Goal: Find specific page/section: Find specific page/section

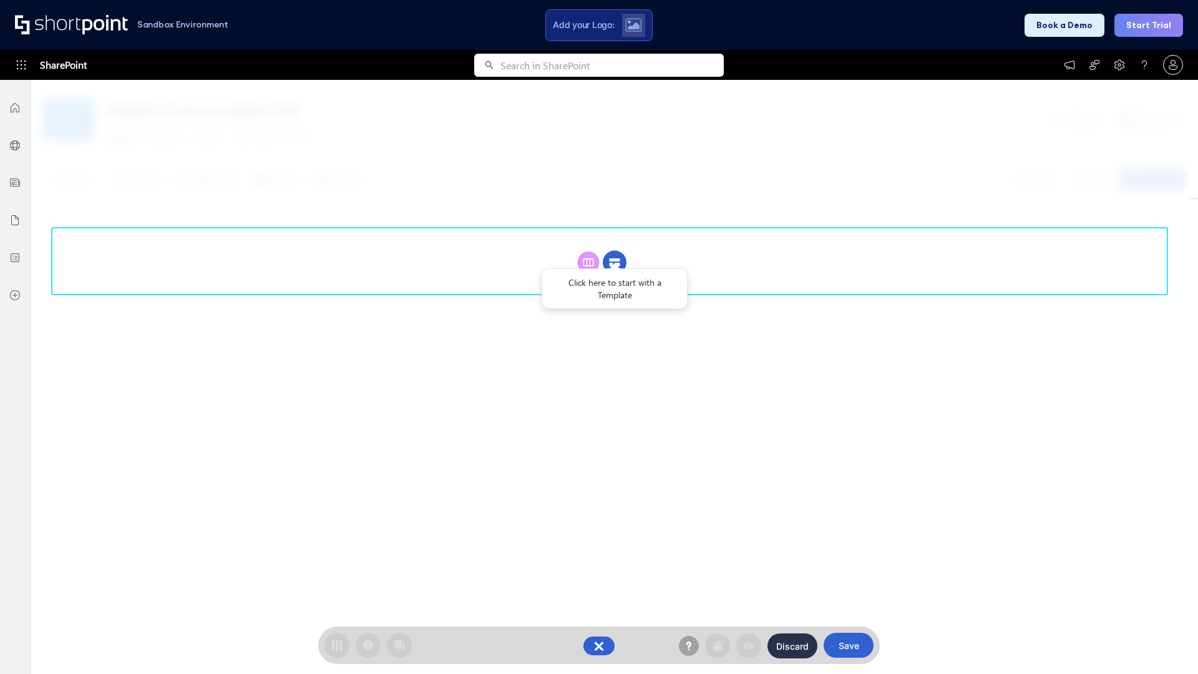
click at [614, 262] on circle at bounding box center [615, 263] width 24 height 24
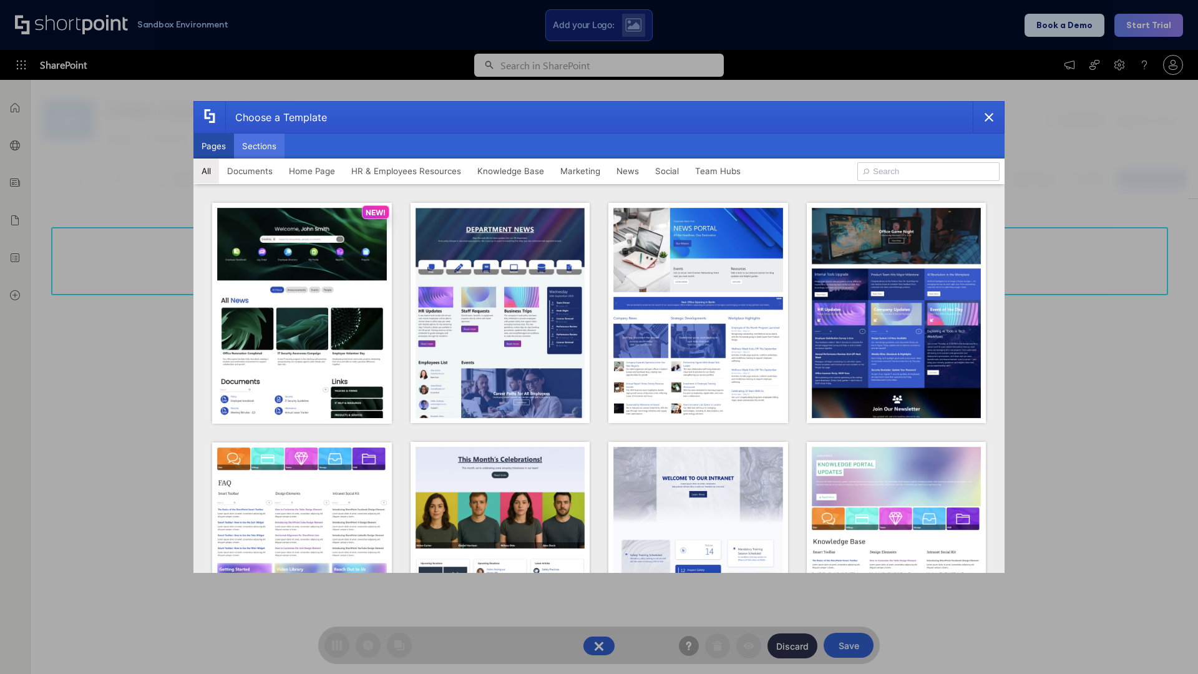
click at [259, 146] on button "Sections" at bounding box center [259, 145] width 51 height 25
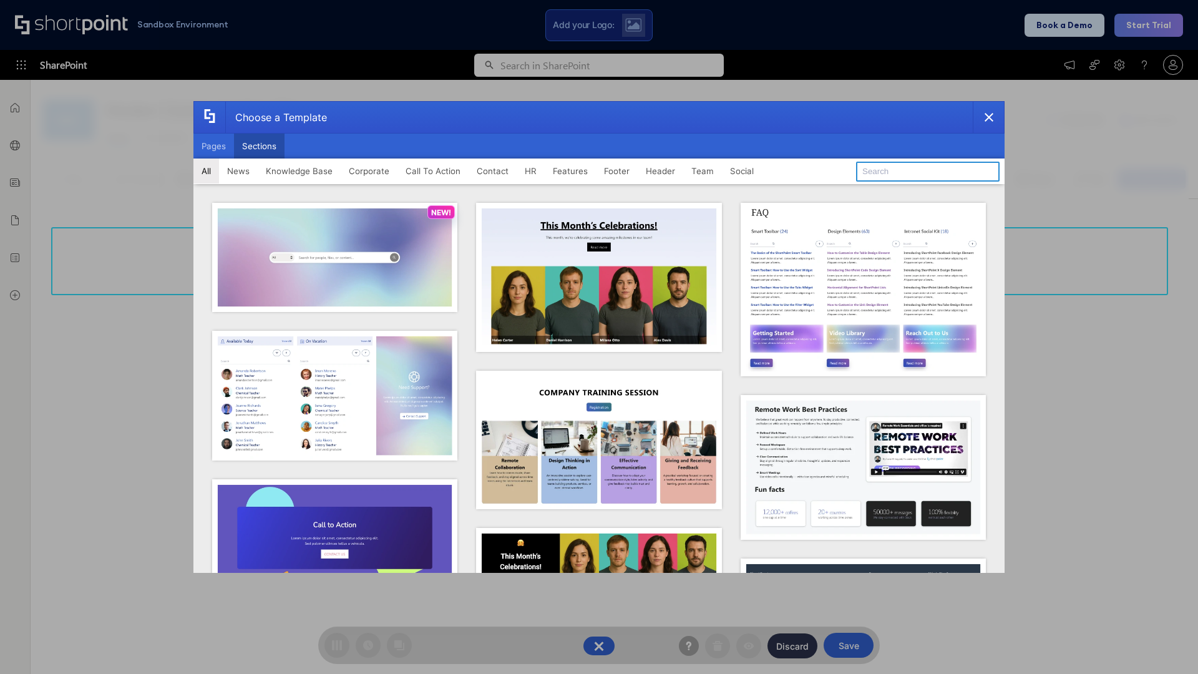
type input "Header 2"
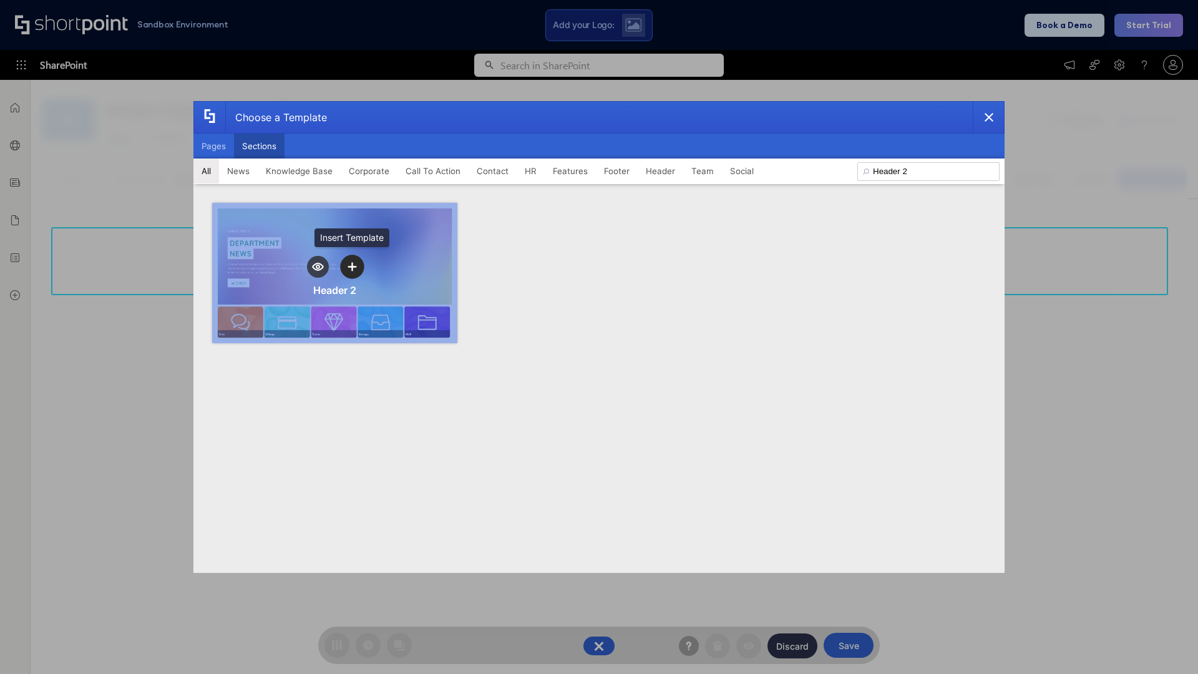
click at [352, 266] on icon "template selector" at bounding box center [351, 266] width 9 height 9
